Goal: Register for event/course

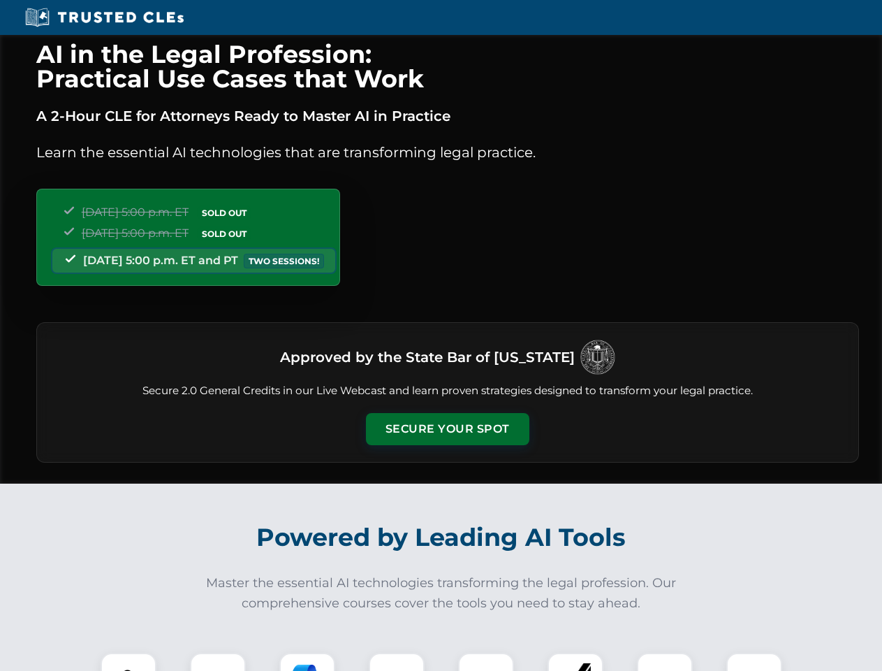
click at [447, 429] on button "Secure Your Spot" at bounding box center [447, 429] width 163 height 32
click at [129, 662] on img at bounding box center [128, 680] width 41 height 41
